Goal: Task Accomplishment & Management: Manage account settings

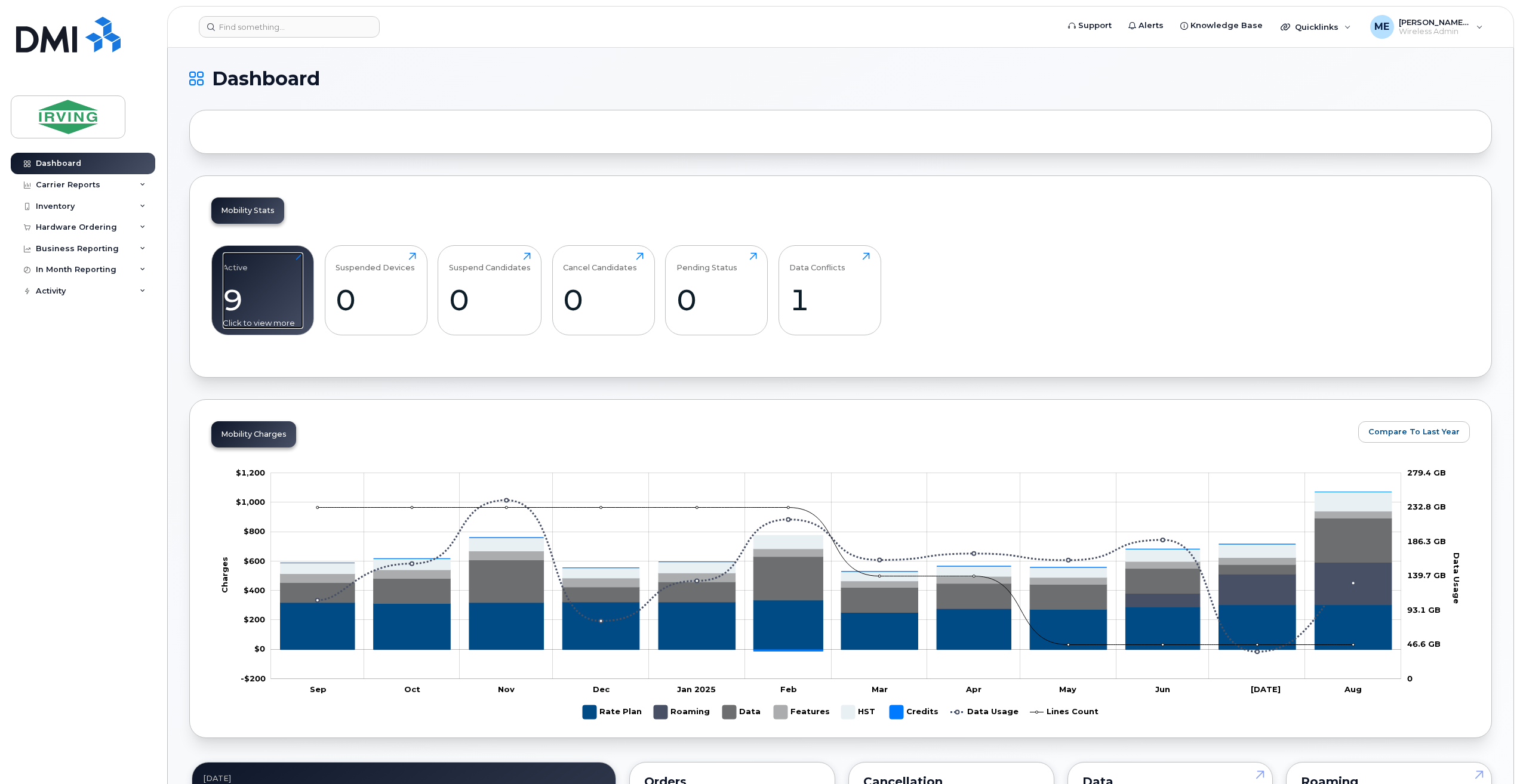
click at [289, 274] on div "Active 9 Click to view more" at bounding box center [263, 290] width 81 height 76
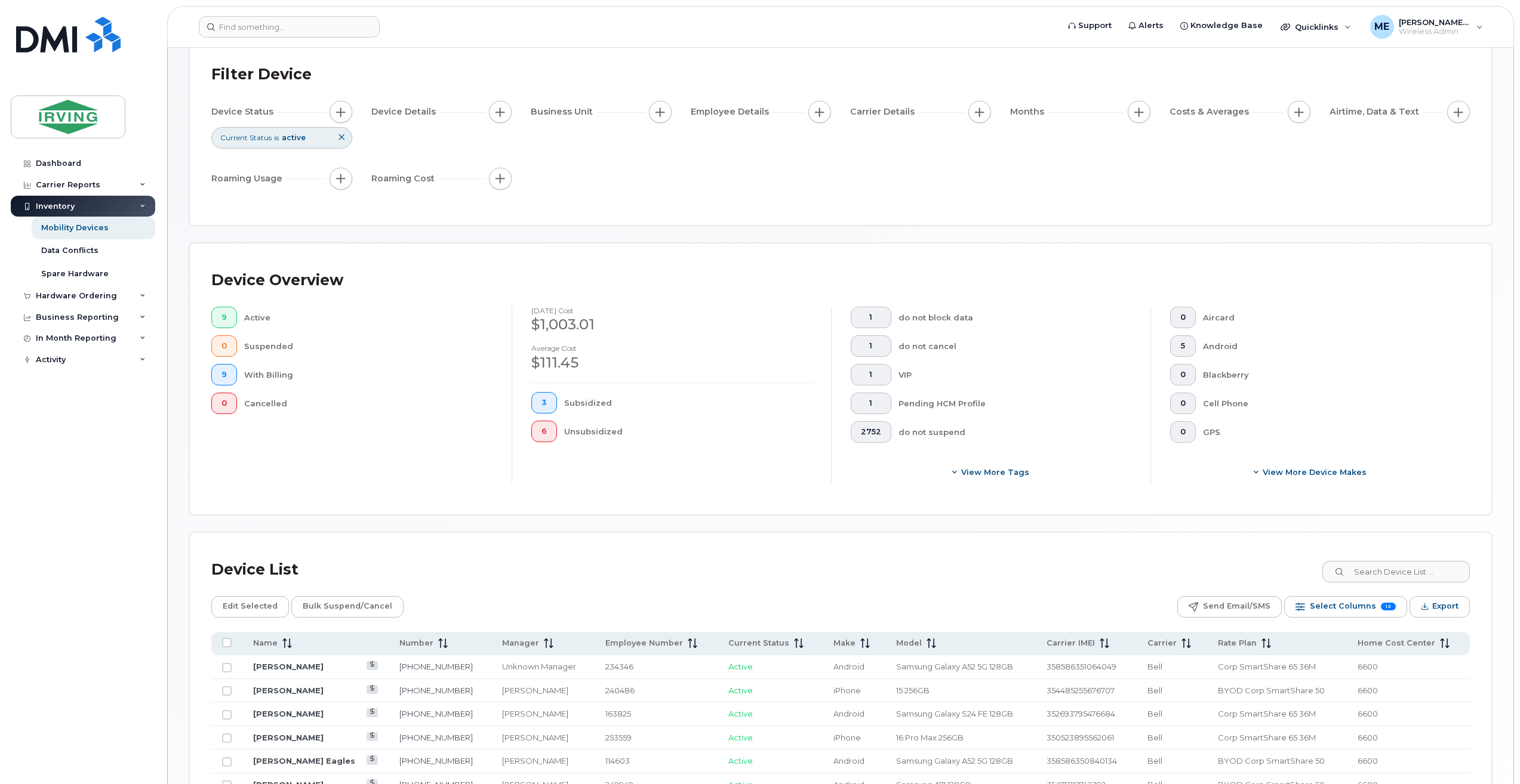
scroll to position [96, 0]
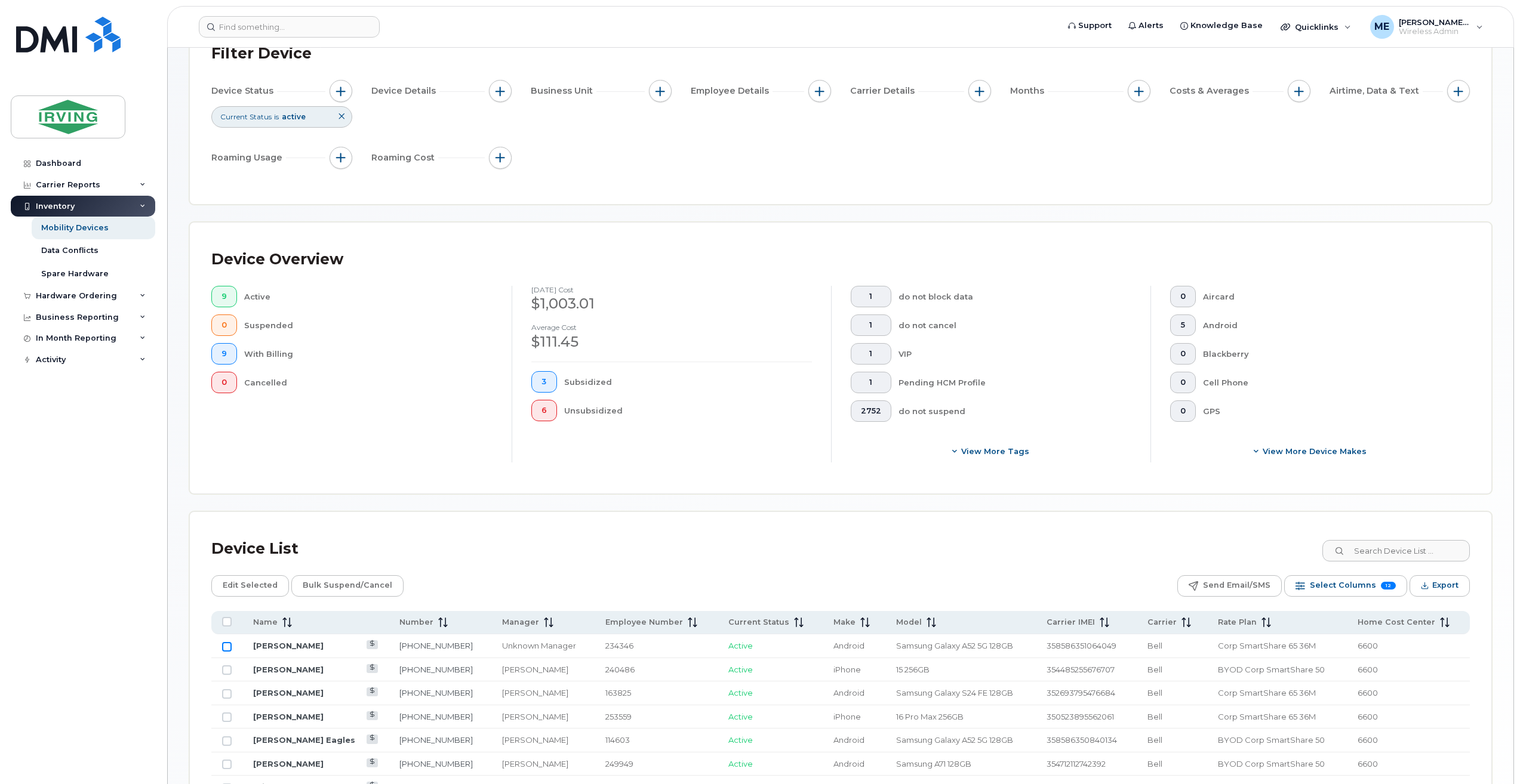
click at [226, 643] on input "Row Unselected" at bounding box center [227, 647] width 10 height 10
checkbox input "true"
click at [257, 588] on span "Edit Selected" at bounding box center [250, 586] width 55 height 18
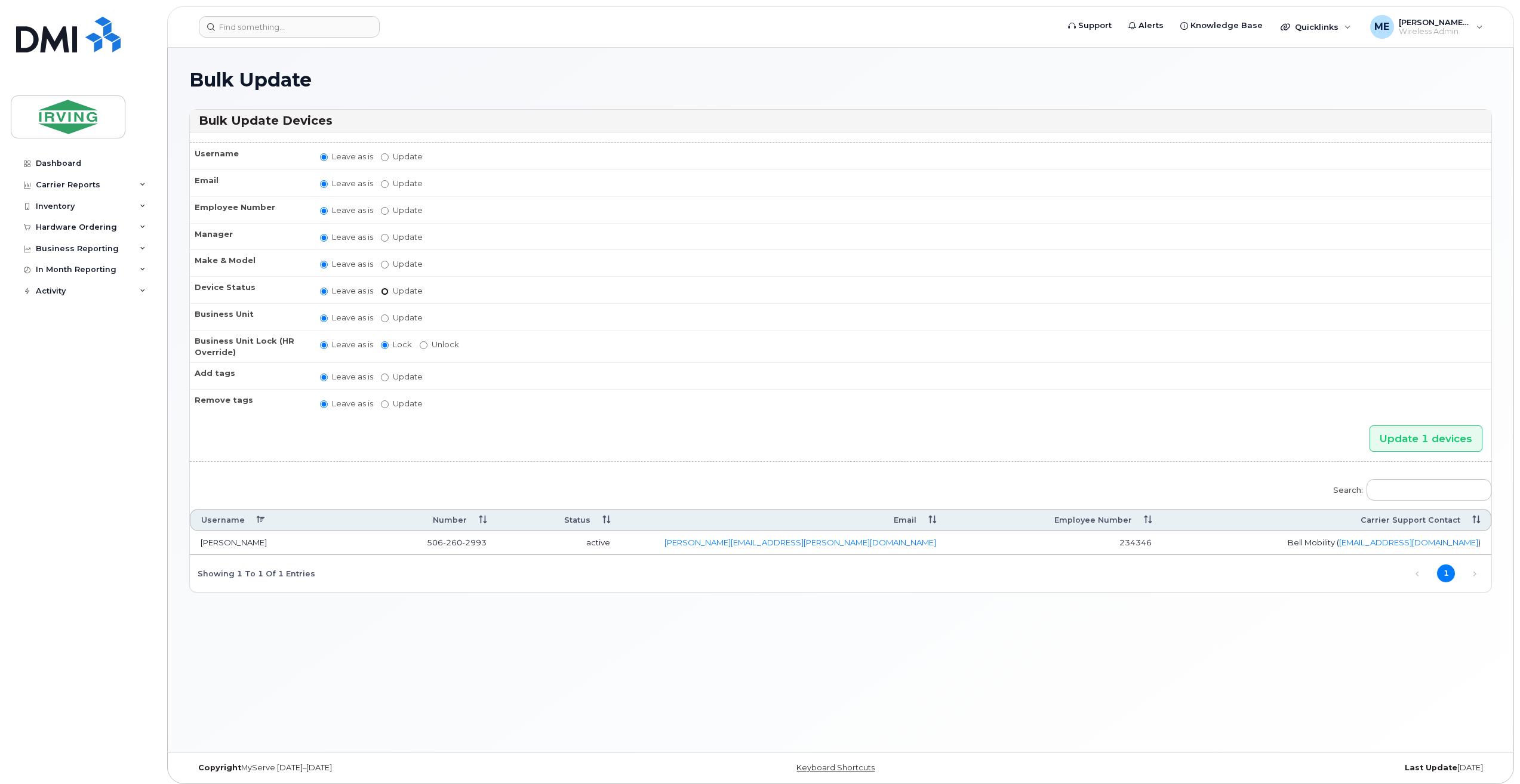
click at [384, 290] on input "Update active active suspended cancelled" at bounding box center [384, 291] width 8 height 8
radio input "true"
radio input "false"
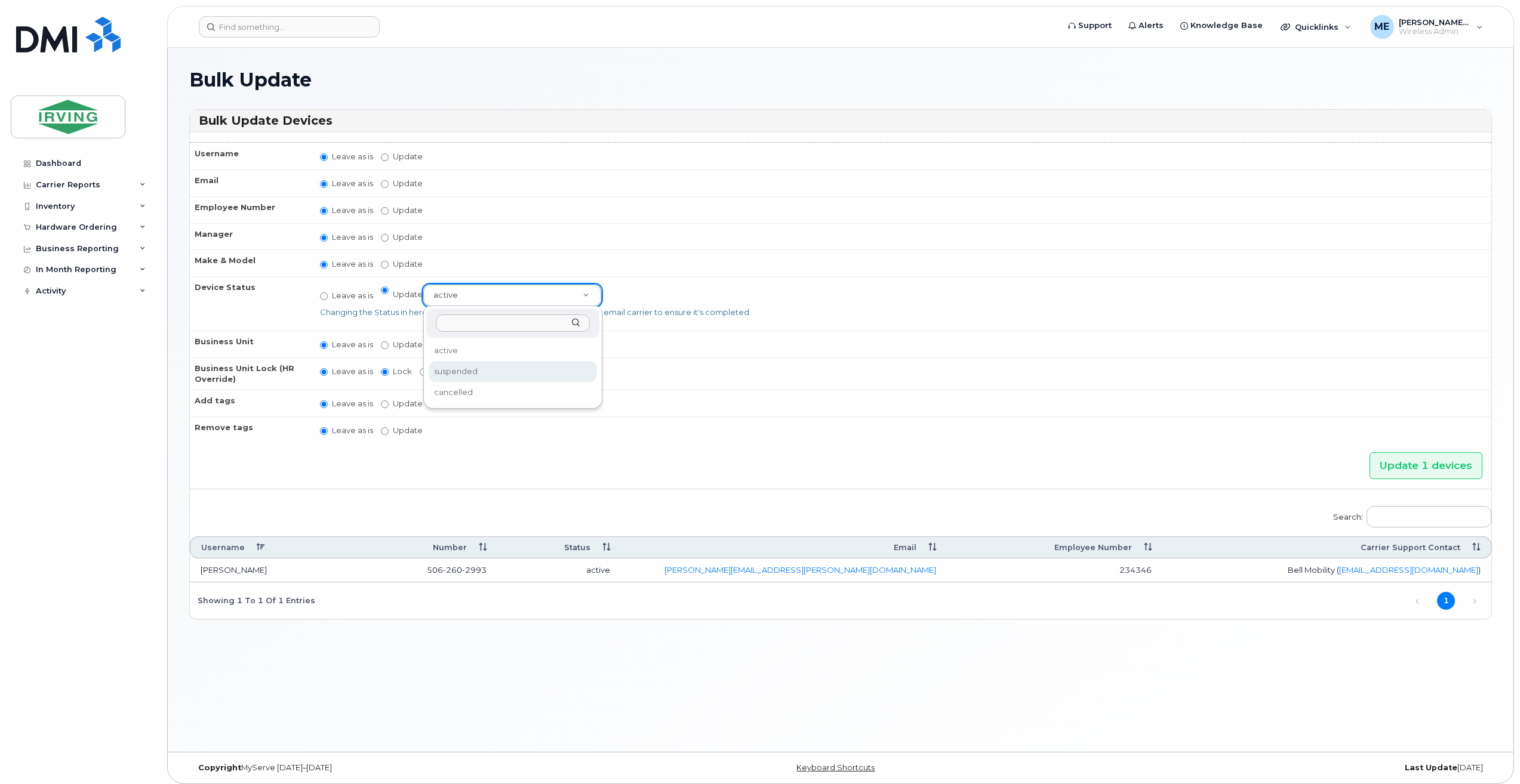
select select "suspended"
click at [1417, 462] on input "Update 1 devices" at bounding box center [1426, 466] width 113 height 27
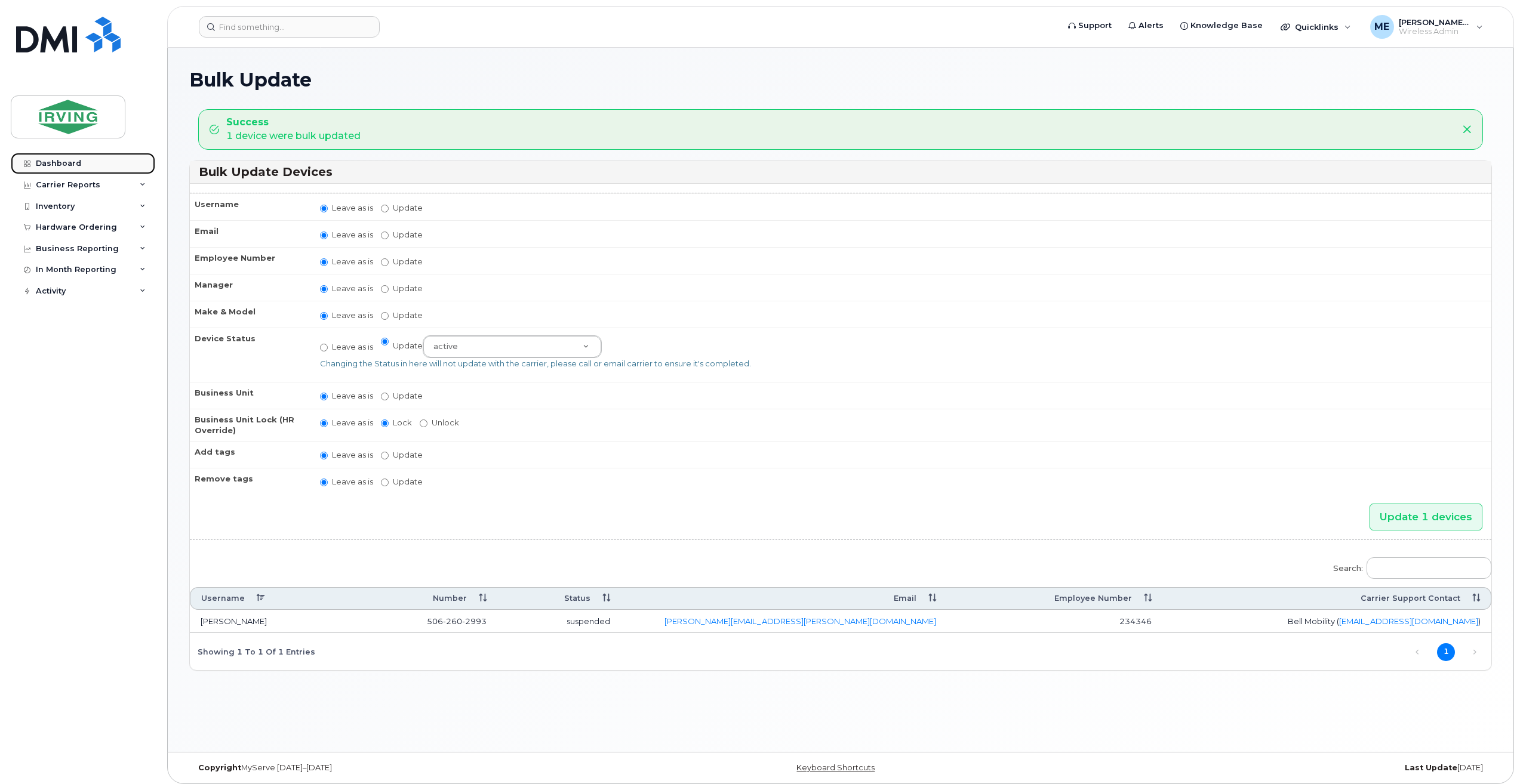
click at [71, 161] on div "Dashboard" at bounding box center [58, 163] width 46 height 10
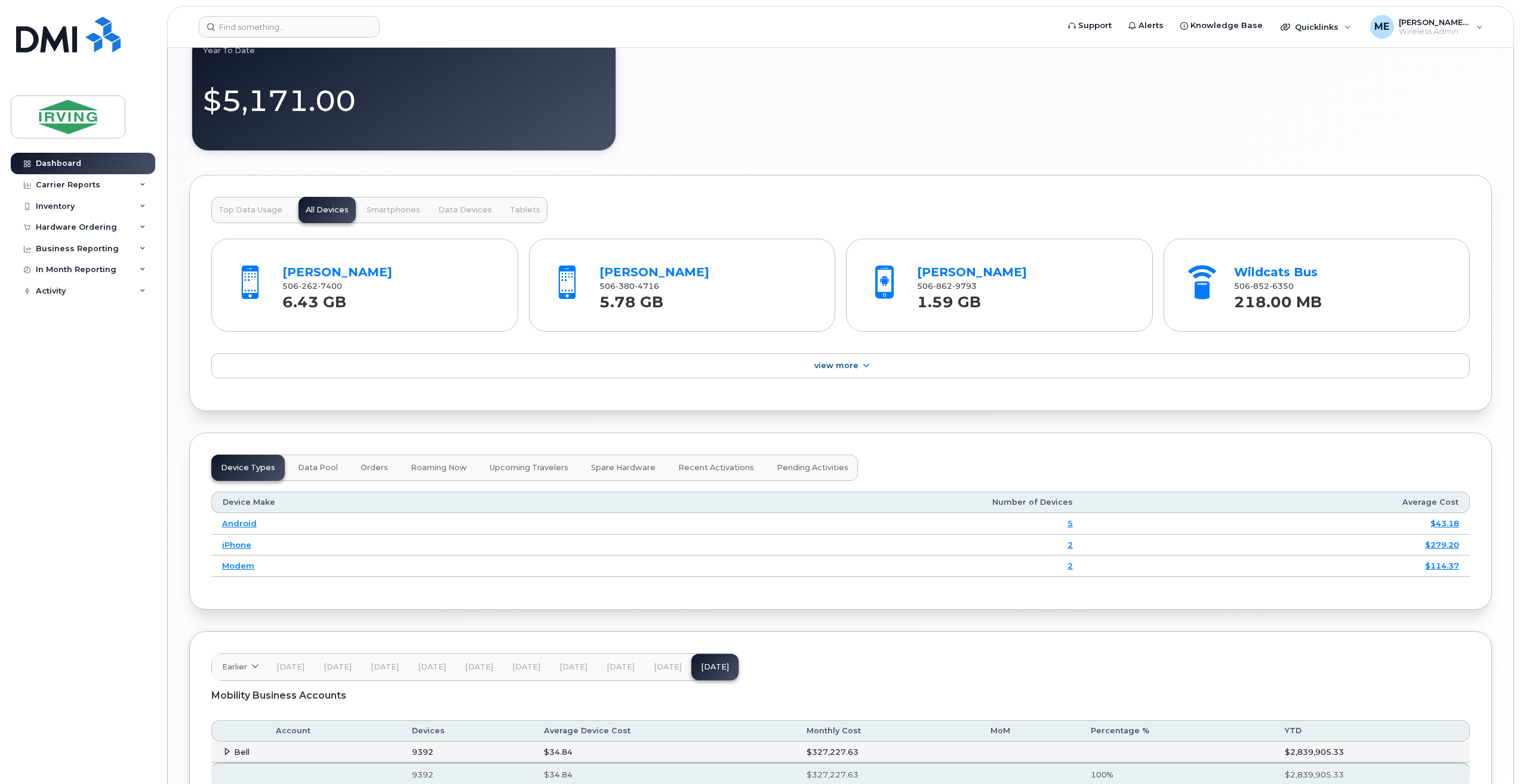
scroll to position [1136, 0]
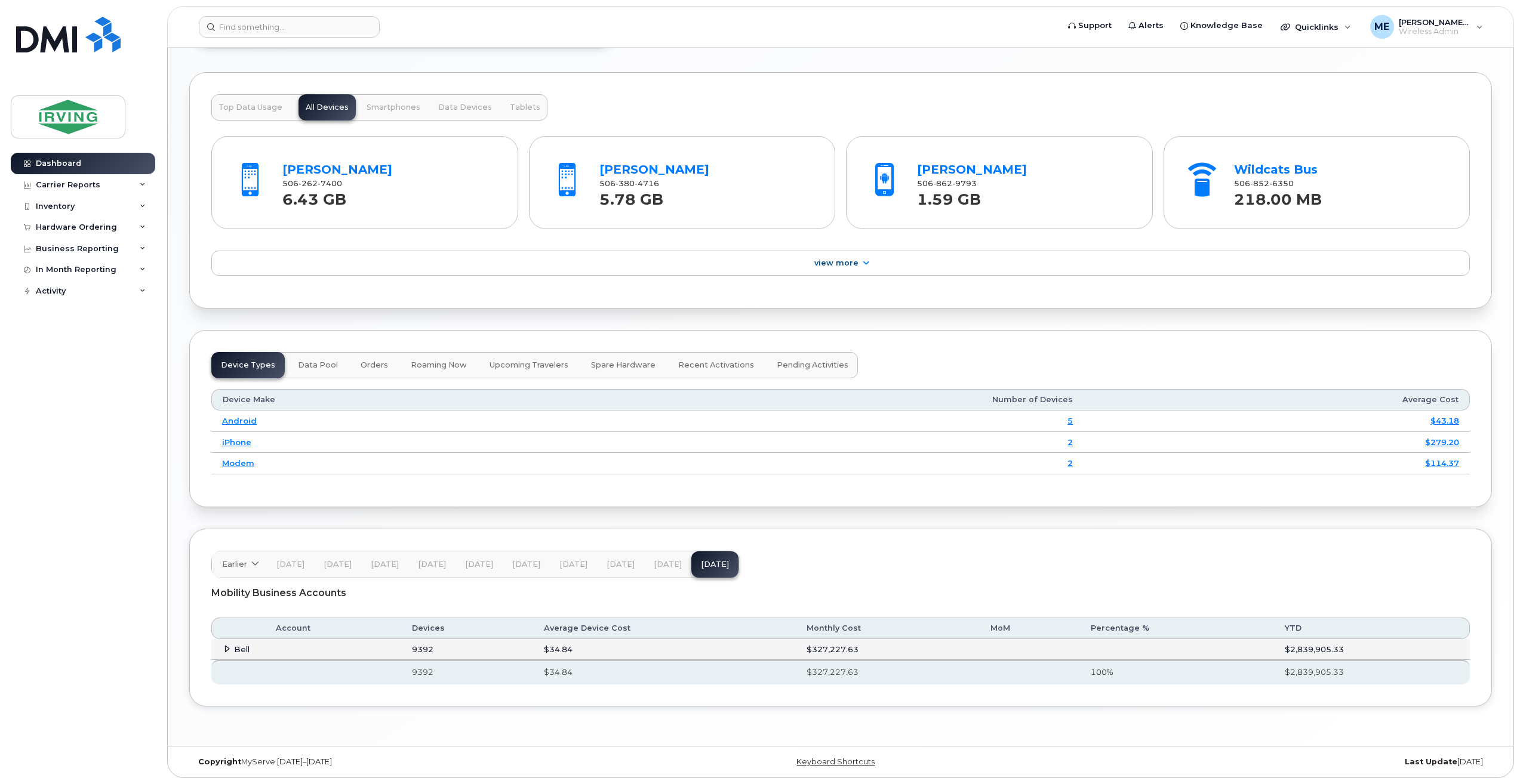
drag, startPoint x: 1519, startPoint y: 470, endPoint x: 1537, endPoint y: 424, distance: 49.4
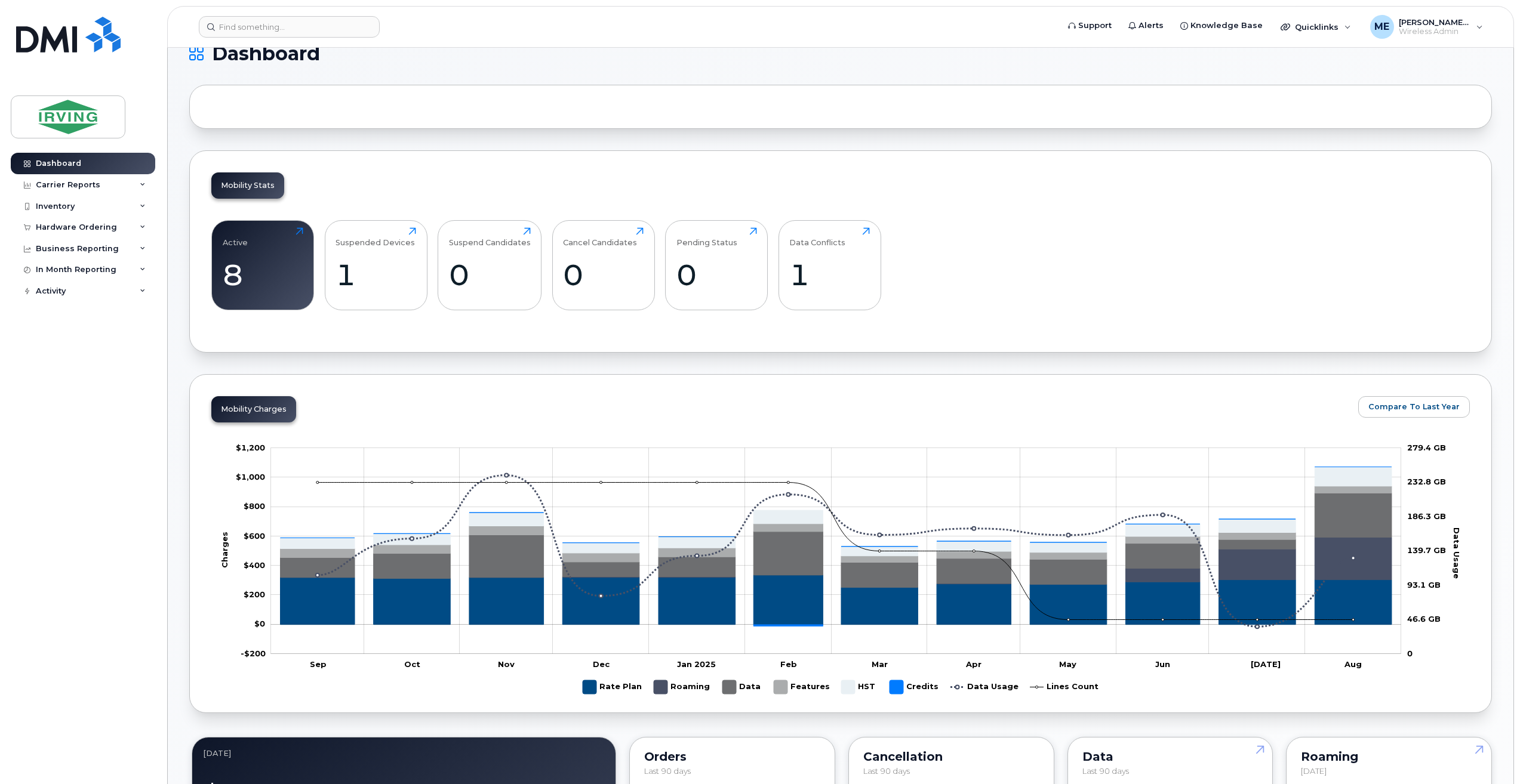
scroll to position [0, 0]
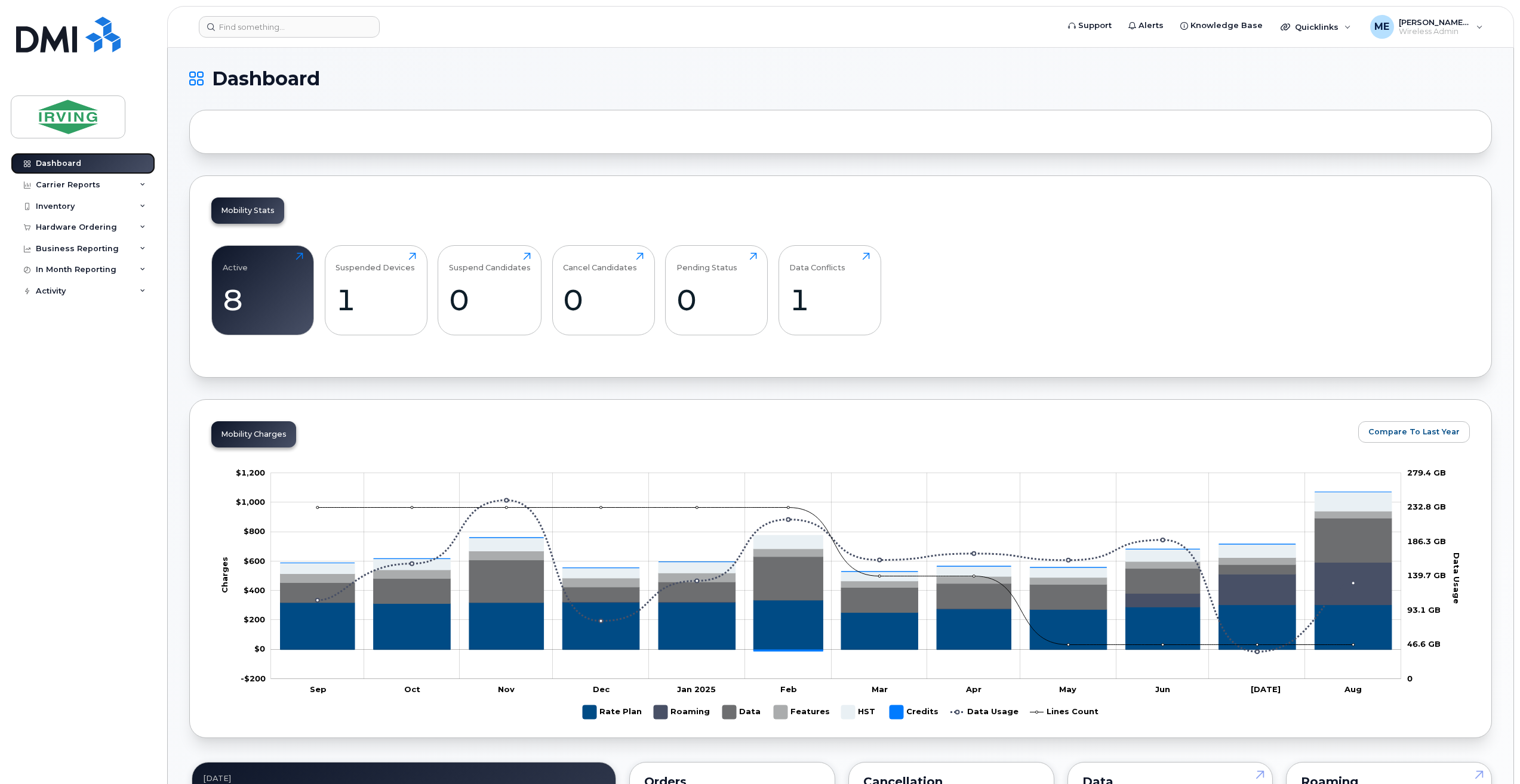
click at [47, 167] on div "Dashboard" at bounding box center [58, 163] width 46 height 10
click at [262, 281] on div "Active 8 Click to view more" at bounding box center [263, 290] width 81 height 76
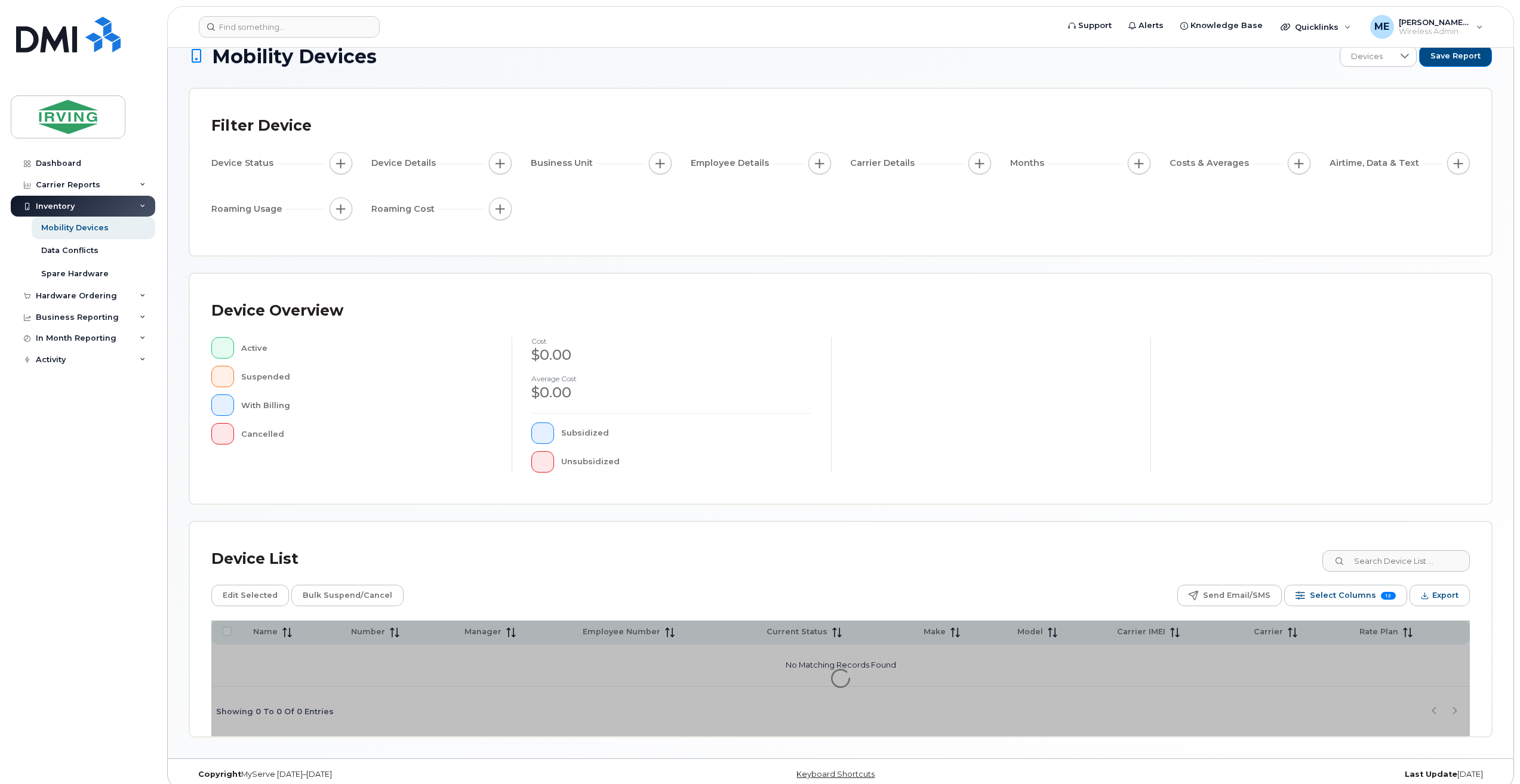
scroll to position [37, 0]
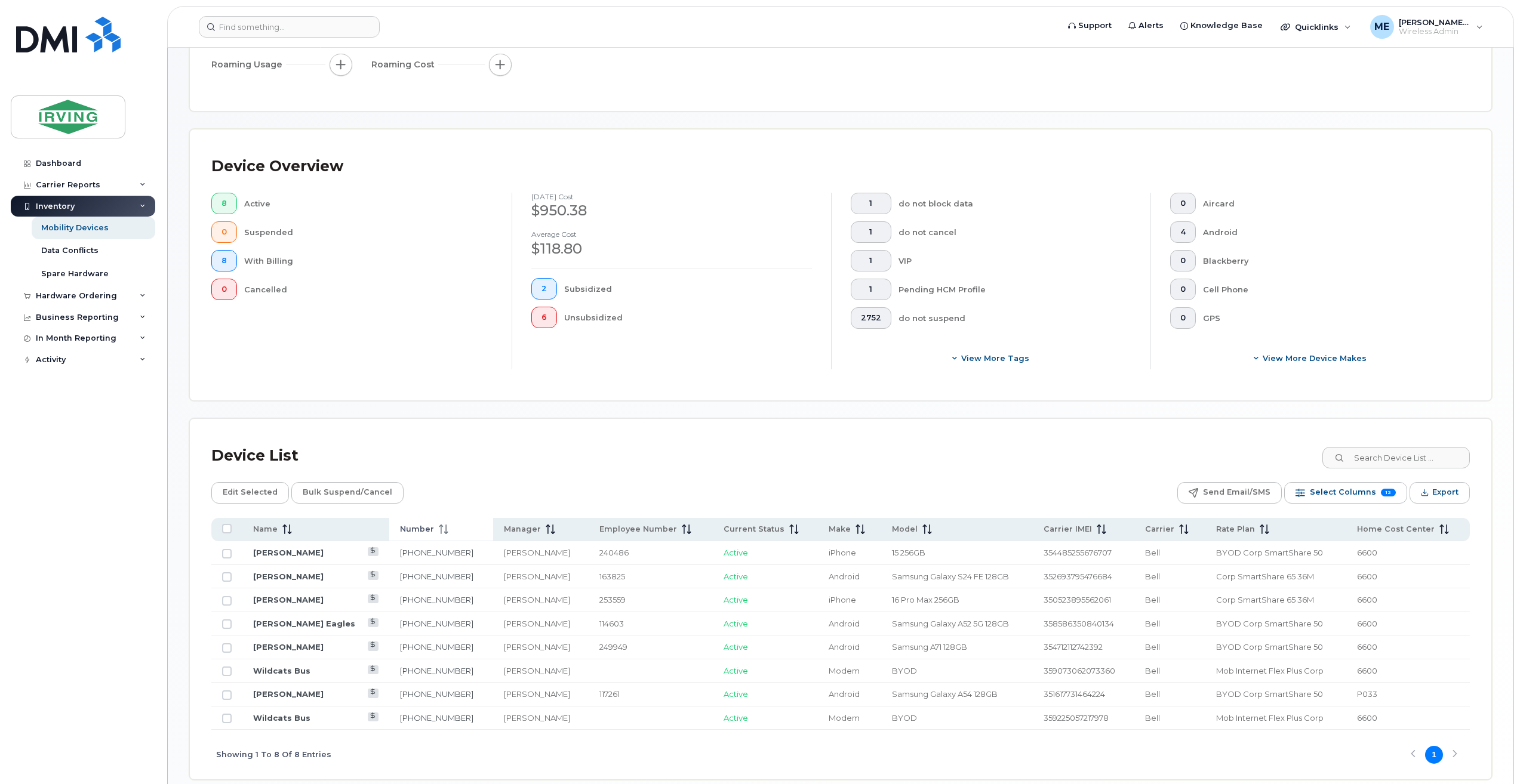
scroll to position [244, 0]
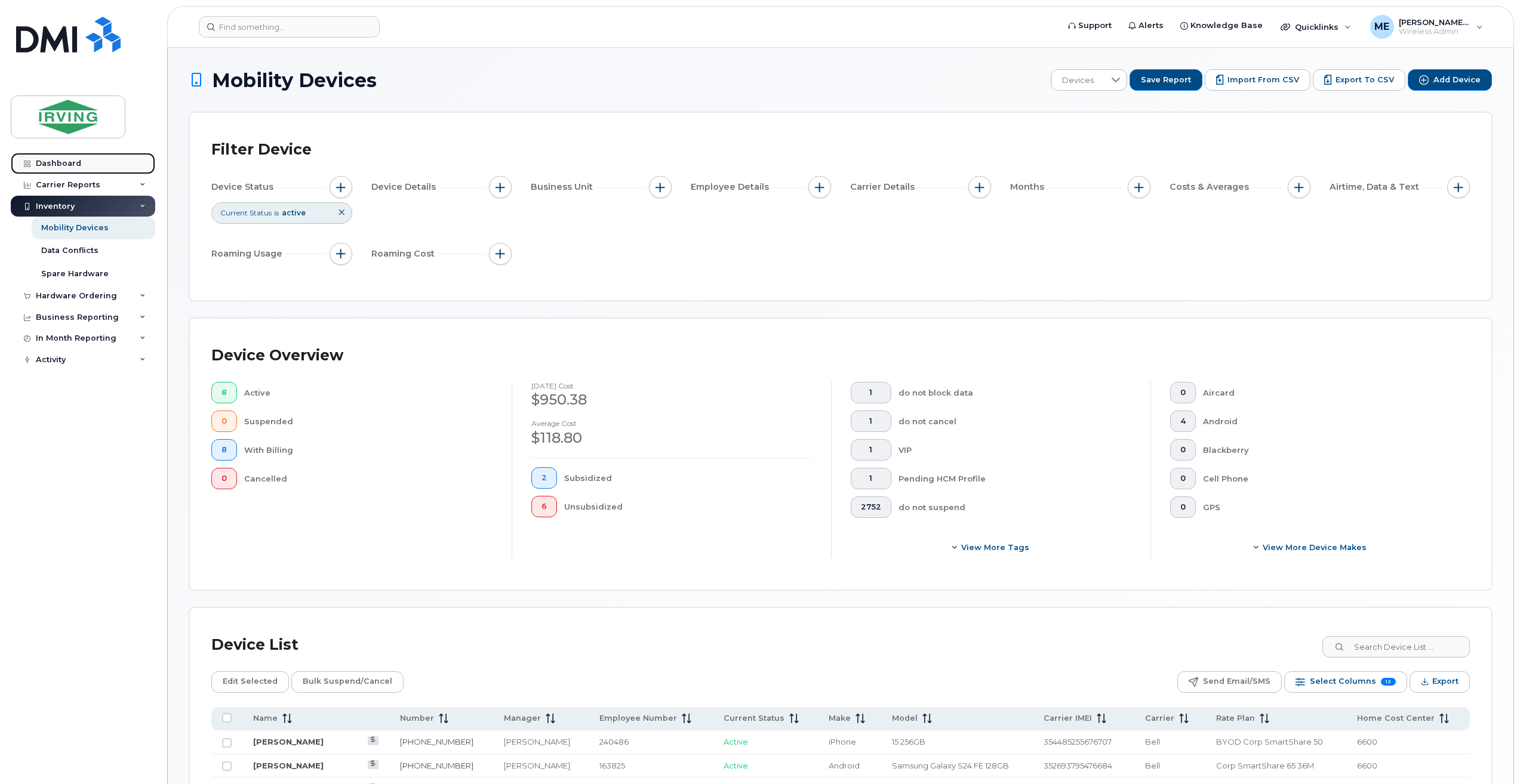
click at [61, 167] on div "Dashboard" at bounding box center [58, 163] width 46 height 10
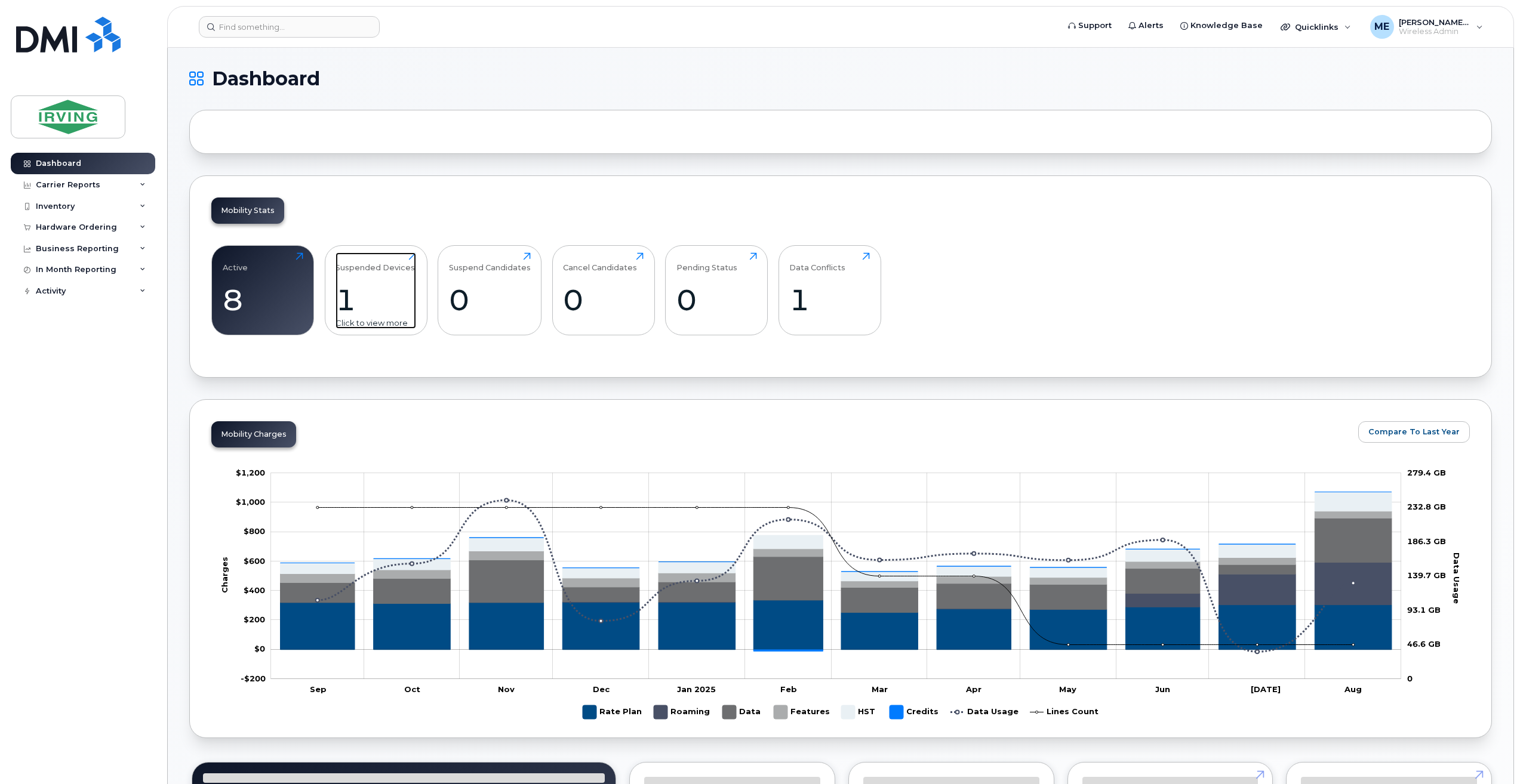
click at [394, 312] on div "1" at bounding box center [376, 300] width 81 height 35
